Goal: Information Seeking & Learning: Stay updated

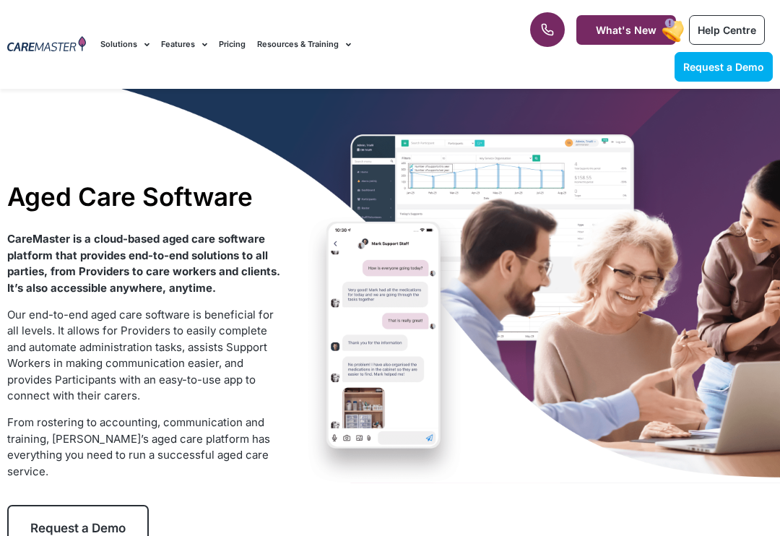
click at [730, 43] on link "Help Centre" at bounding box center [727, 30] width 76 height 30
click at [746, 25] on span "Help Centre" at bounding box center [727, 30] width 58 height 12
click at [753, 62] on span "Request a Demo" at bounding box center [723, 67] width 81 height 12
click at [745, 66] on span "Request a Demo" at bounding box center [723, 67] width 81 height 12
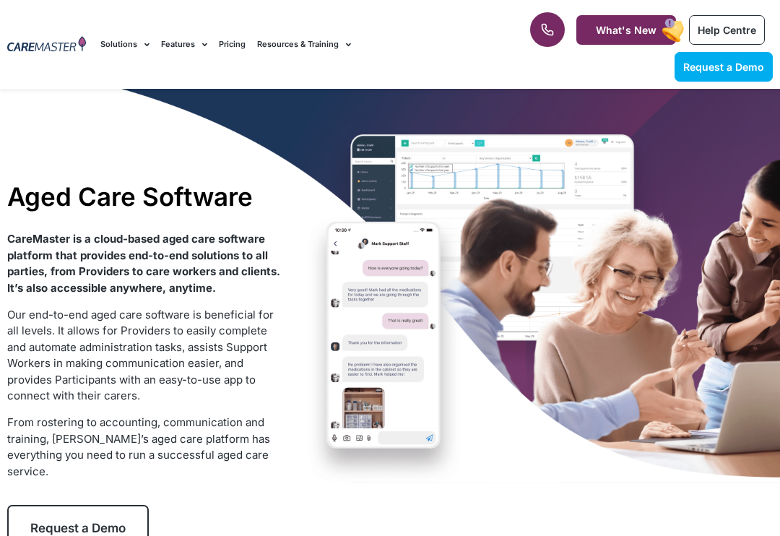
click at [739, 61] on span "Request a Demo" at bounding box center [723, 67] width 81 height 12
click at [734, 61] on span "Request a Demo" at bounding box center [723, 67] width 81 height 12
click at [729, 61] on span "Request a Demo" at bounding box center [723, 67] width 81 height 12
click at [599, 11] on div "1300 557 952 What's New Help Centre Request a Demo" at bounding box center [642, 44] width 276 height 89
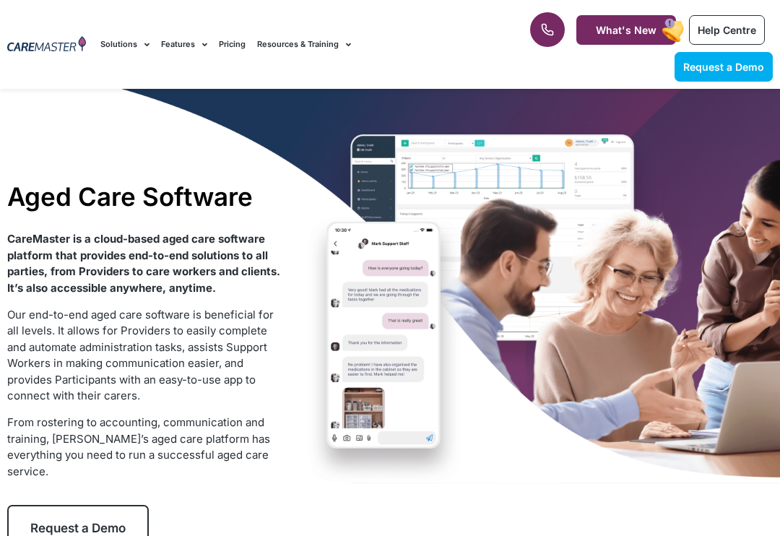
click at [620, 35] on link "What's New" at bounding box center [626, 30] width 100 height 30
click at [620, 35] on span "What's New" at bounding box center [626, 30] width 61 height 12
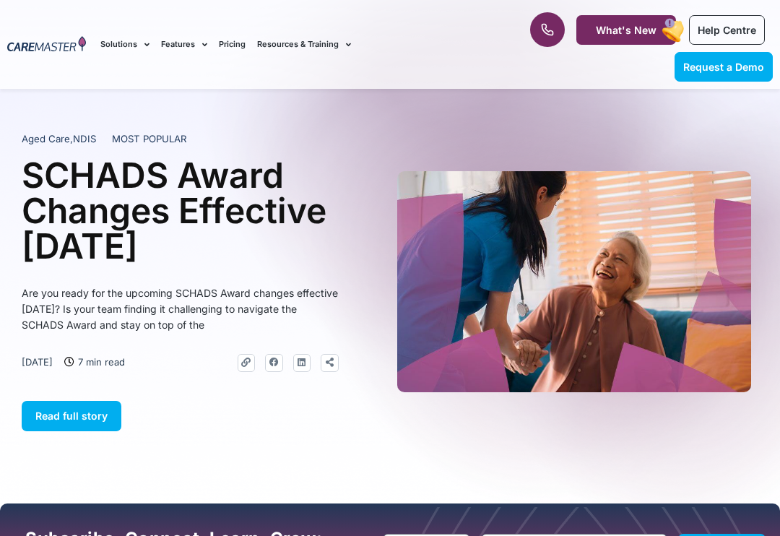
click at [660, 18] on rect at bounding box center [673, 30] width 27 height 27
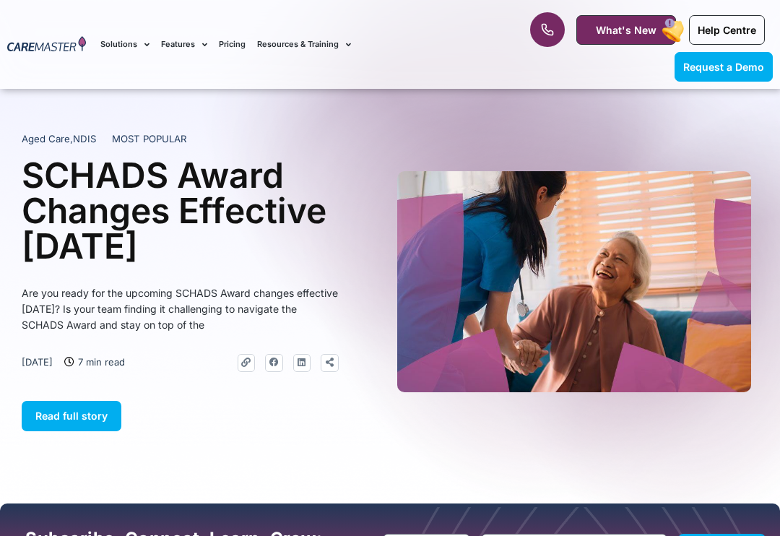
scroll to position [630, 0]
